Goal: Task Accomplishment & Management: Use online tool/utility

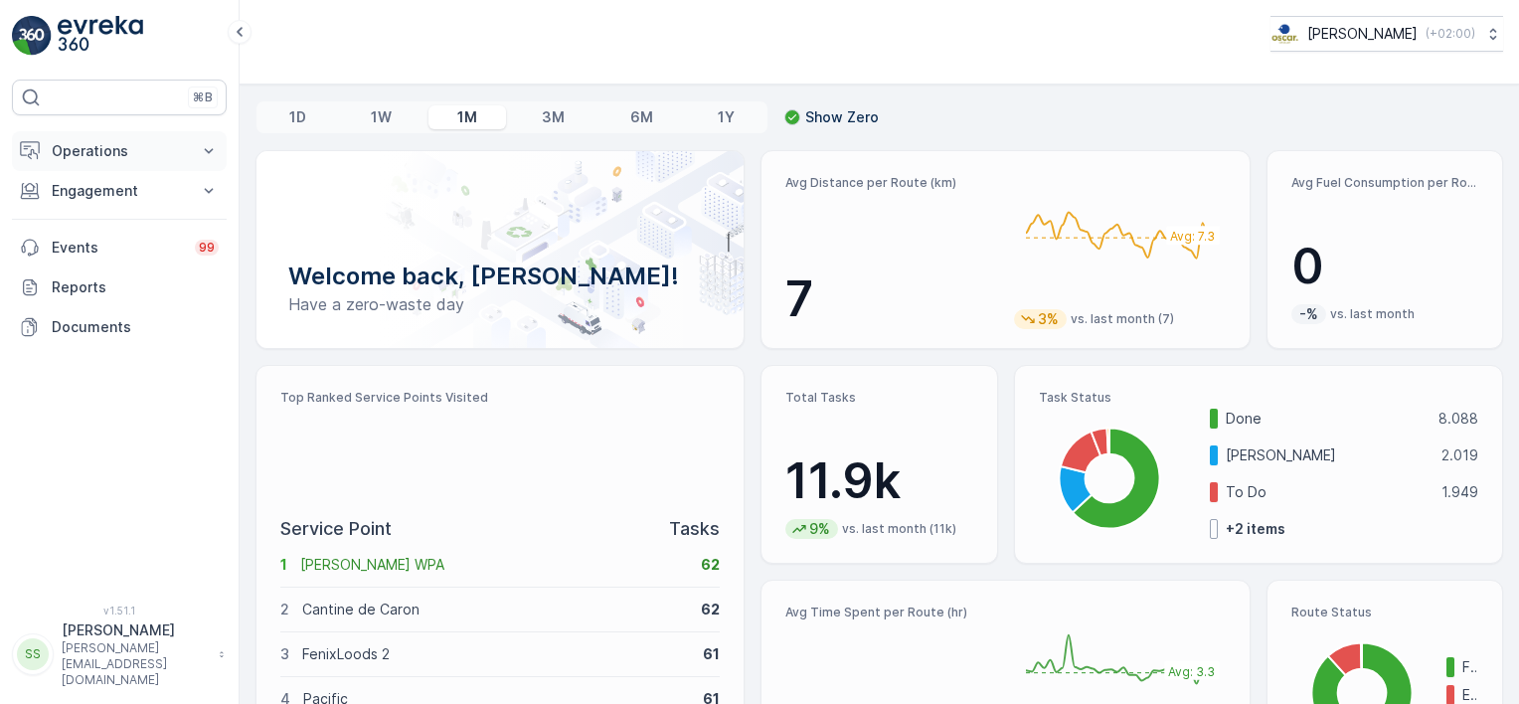
click at [87, 144] on p "Operations" at bounding box center [119, 151] width 135 height 20
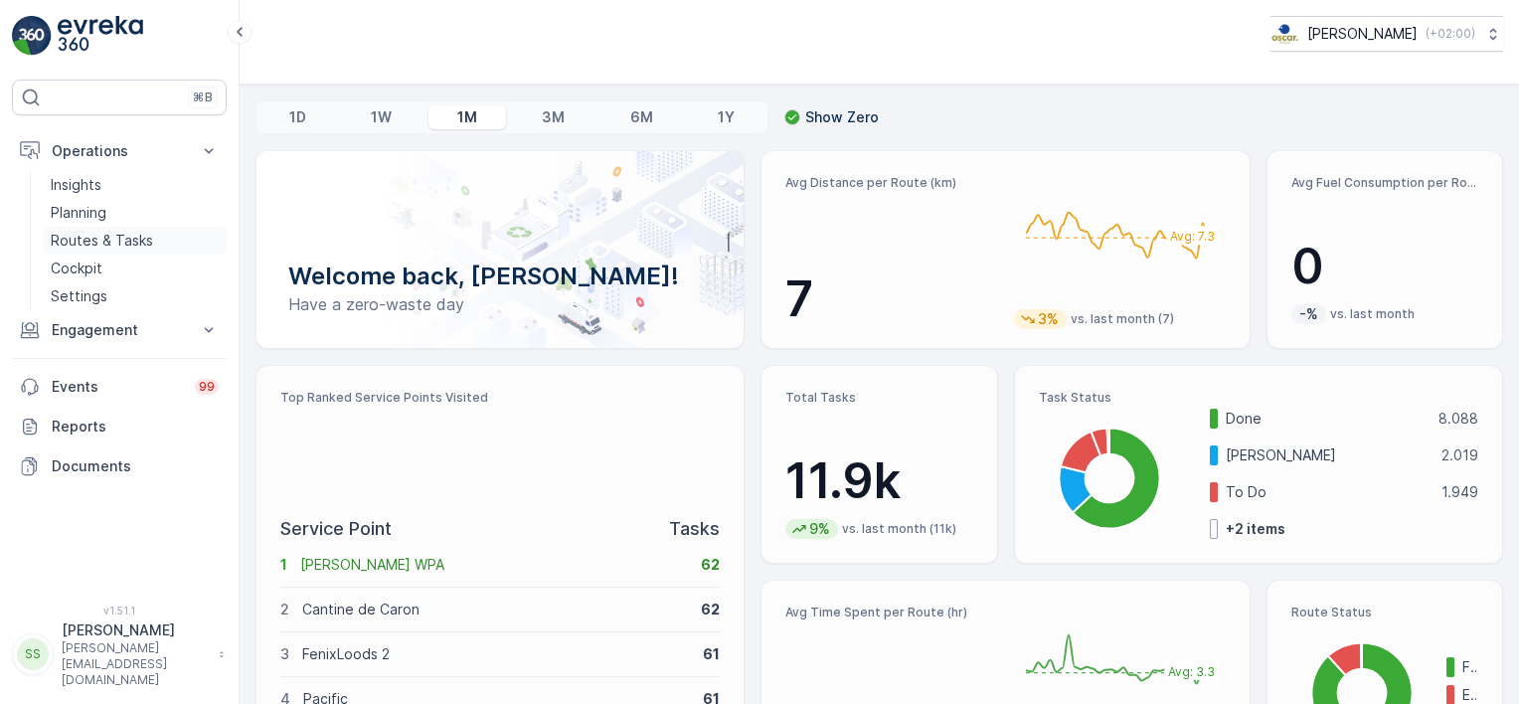
click at [100, 244] on p "Routes & Tasks" at bounding box center [102, 241] width 102 height 20
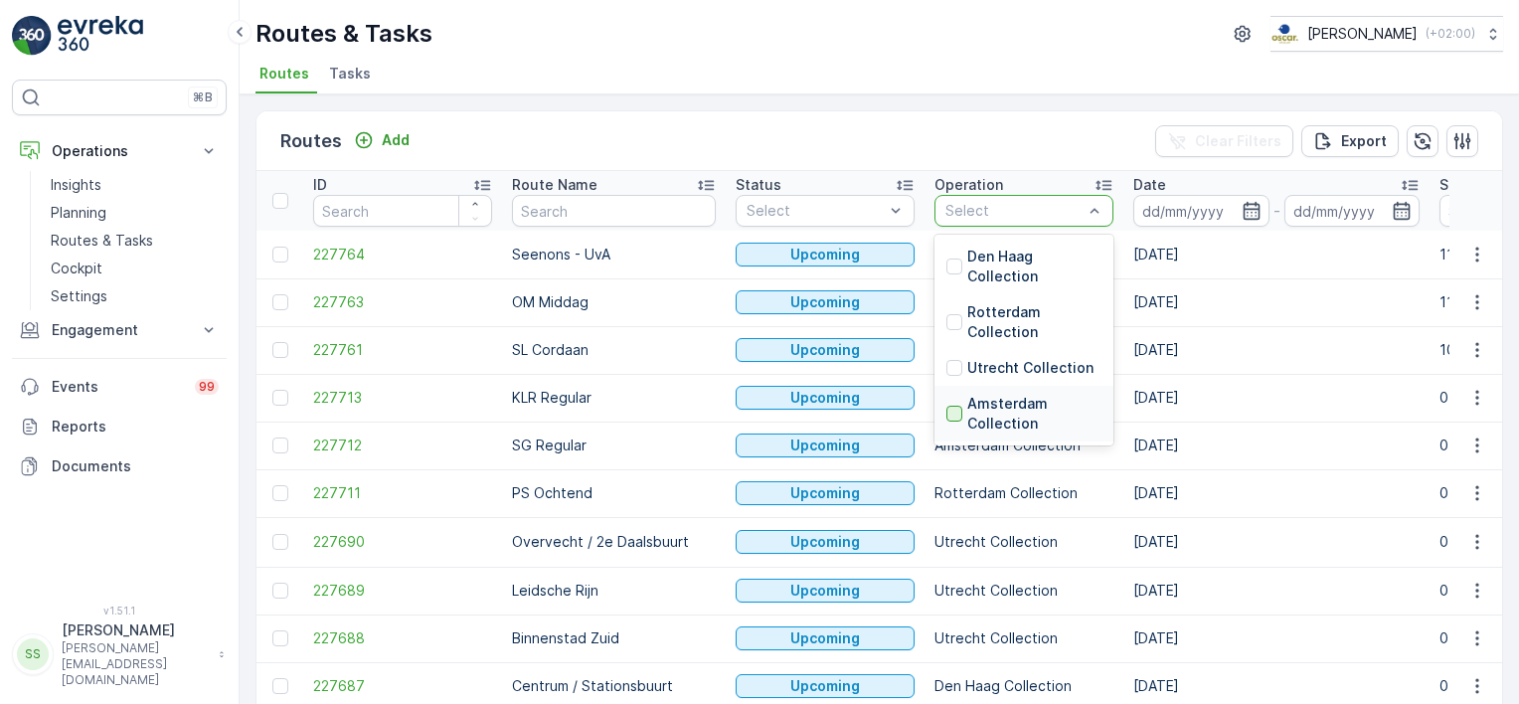
click at [946, 411] on div at bounding box center [954, 414] width 16 height 16
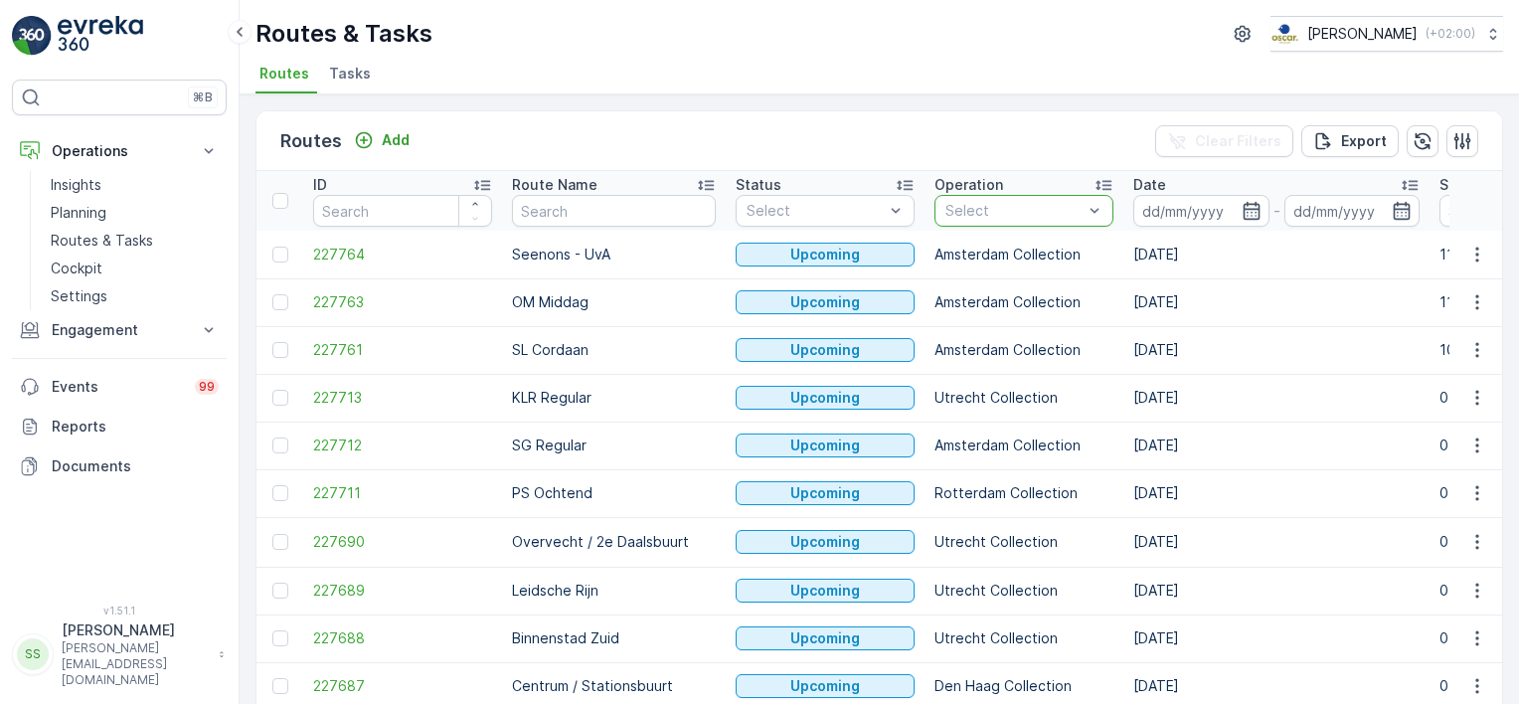
click at [977, 127] on div "Routes Add Clear Filters Export" at bounding box center [880, 141] width 1246 height 60
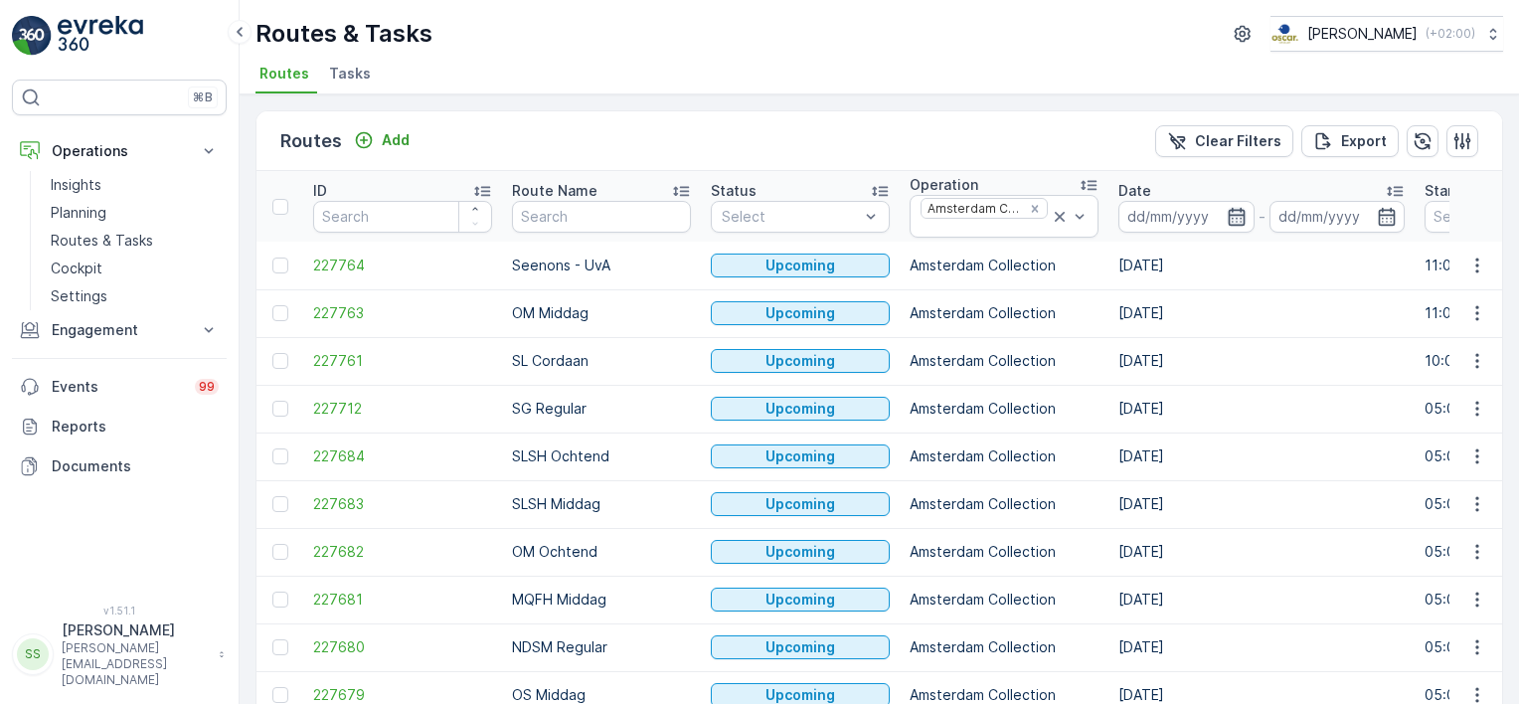
click at [1227, 207] on icon "button" at bounding box center [1237, 217] width 20 height 20
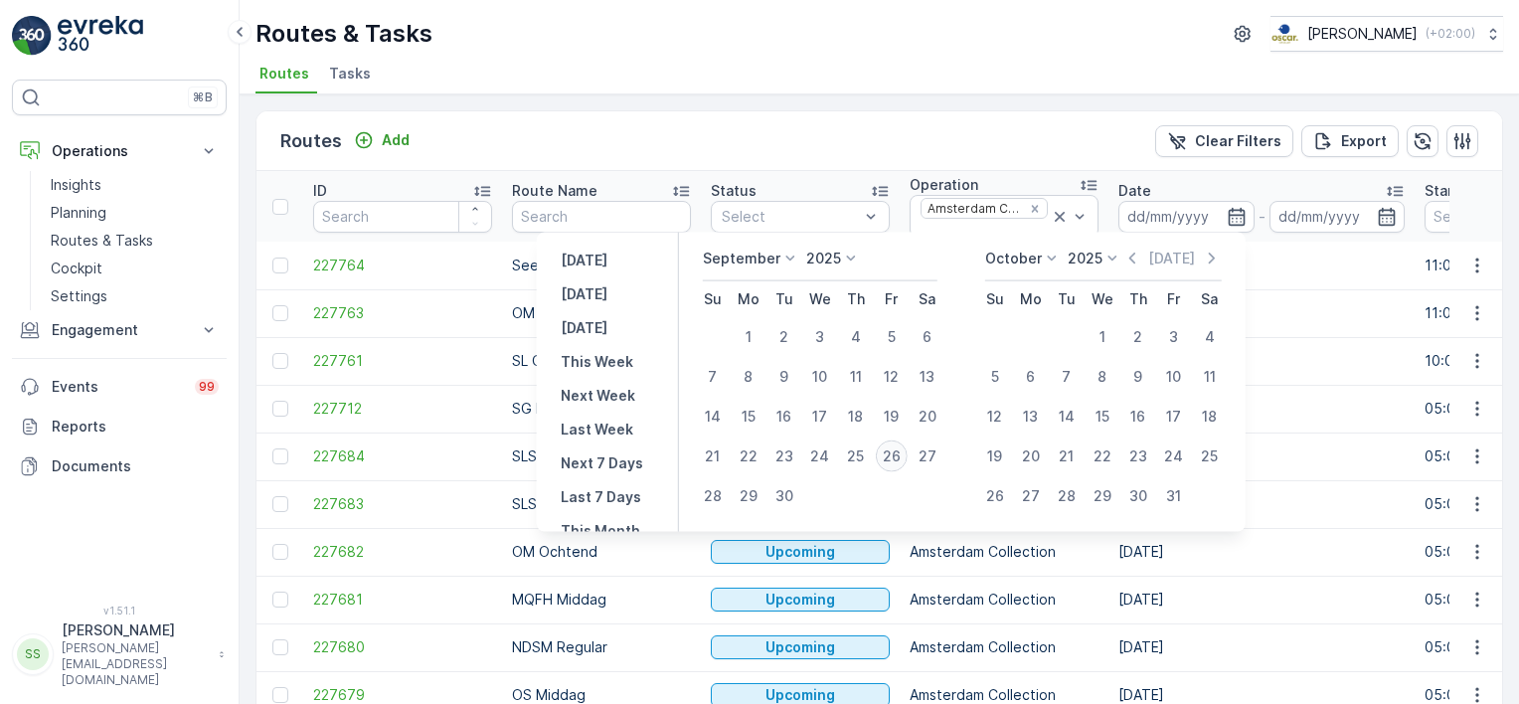
click at [890, 453] on div "26" at bounding box center [892, 456] width 32 height 32
type input "[DATE]"
click at [807, 135] on div "Routes Add Clear Filters Export" at bounding box center [880, 141] width 1246 height 60
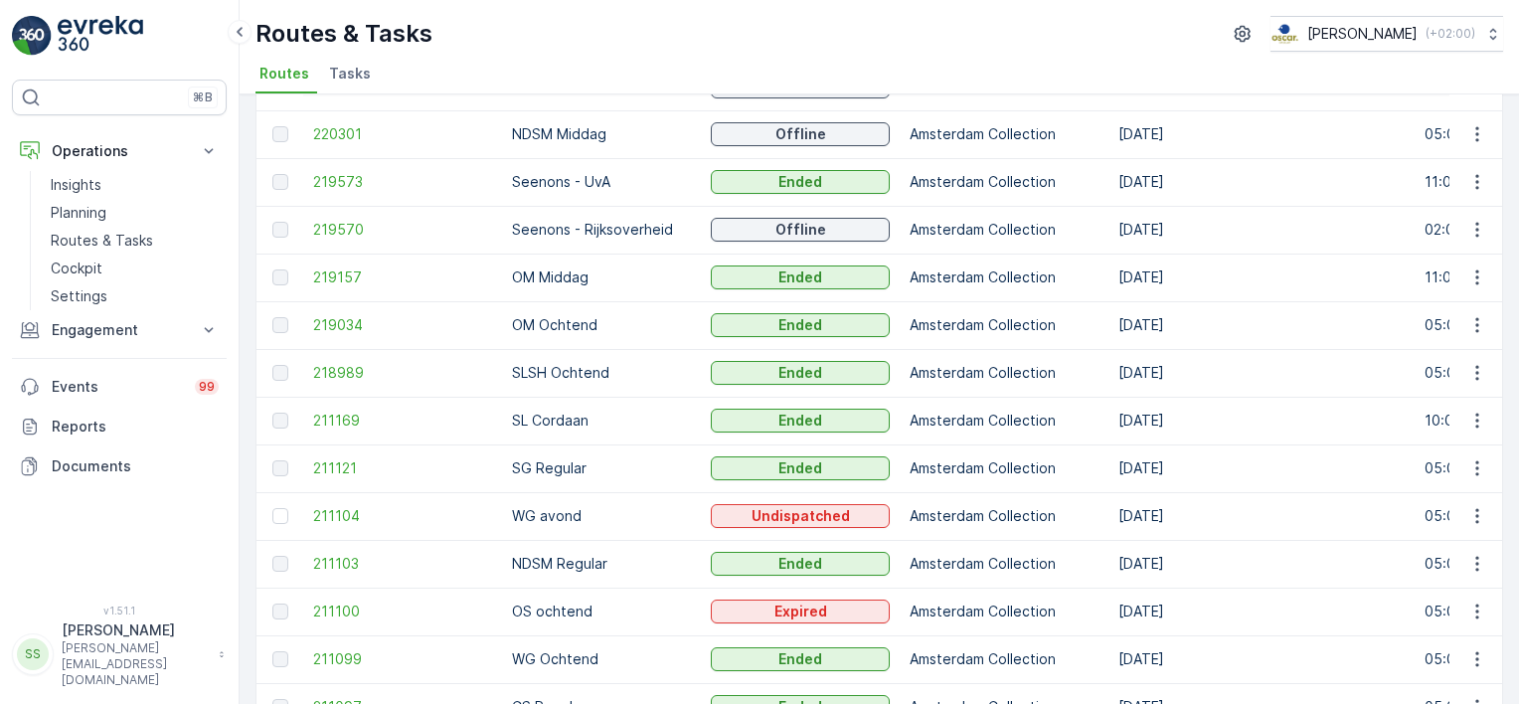
scroll to position [525, 0]
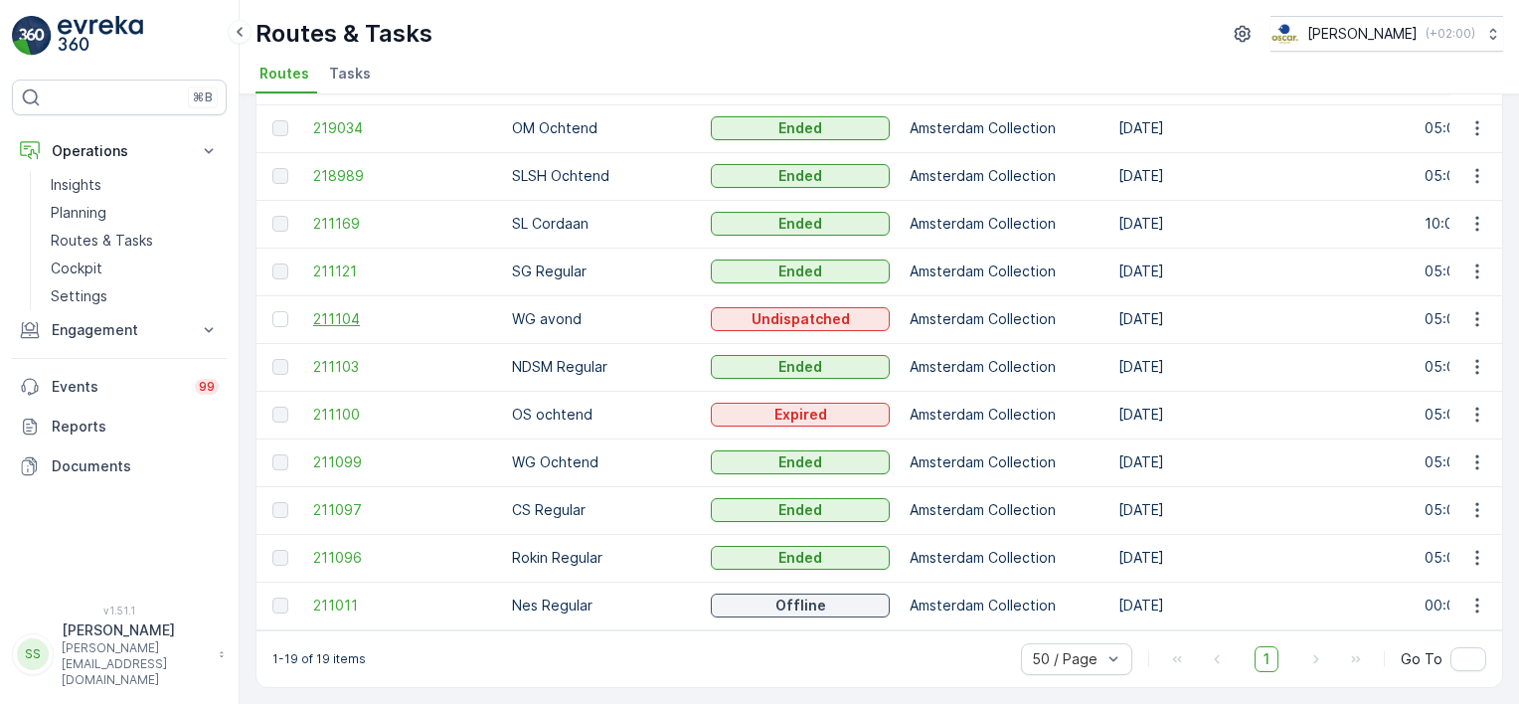
click at [348, 314] on span "211104" at bounding box center [402, 319] width 179 height 20
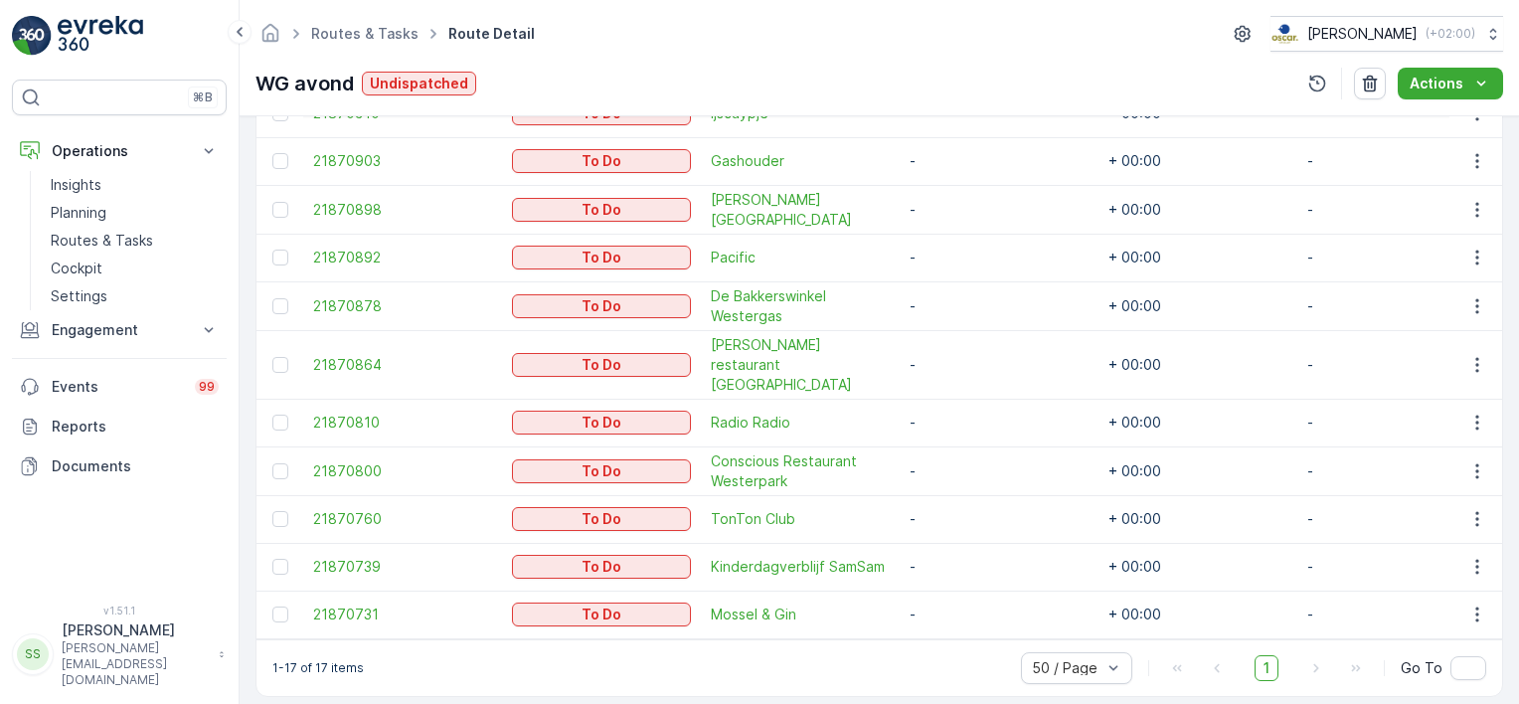
scroll to position [920, 0]
